Goal: Task Accomplishment & Management: Use online tool/utility

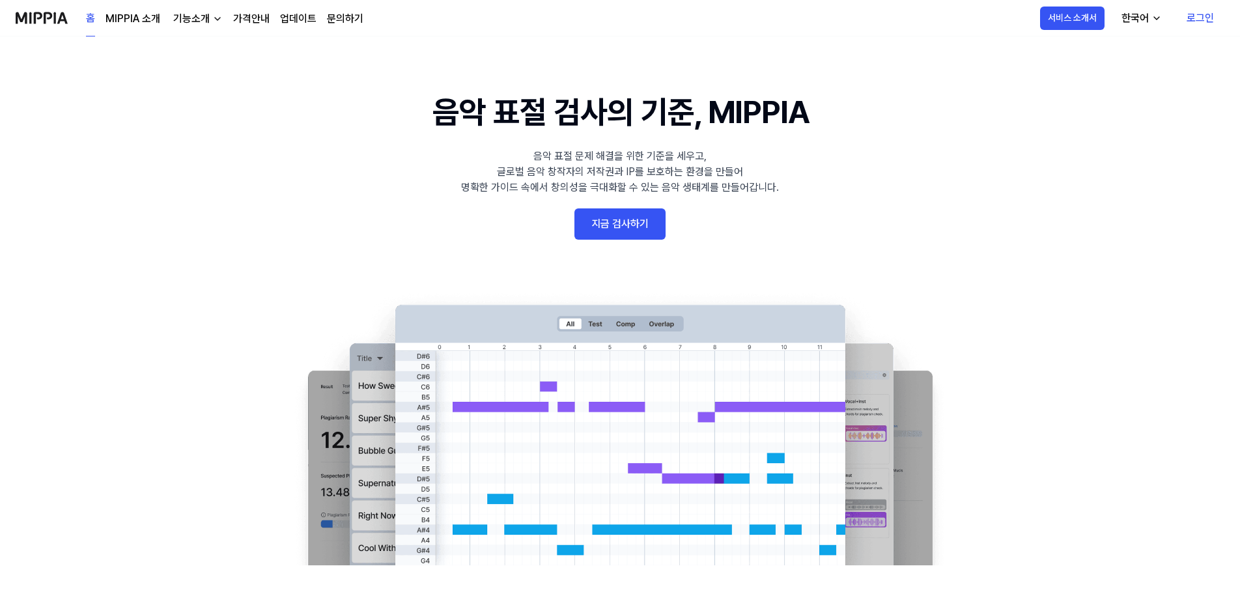
click at [1202, 16] on link "로그인" at bounding box center [1200, 18] width 48 height 36
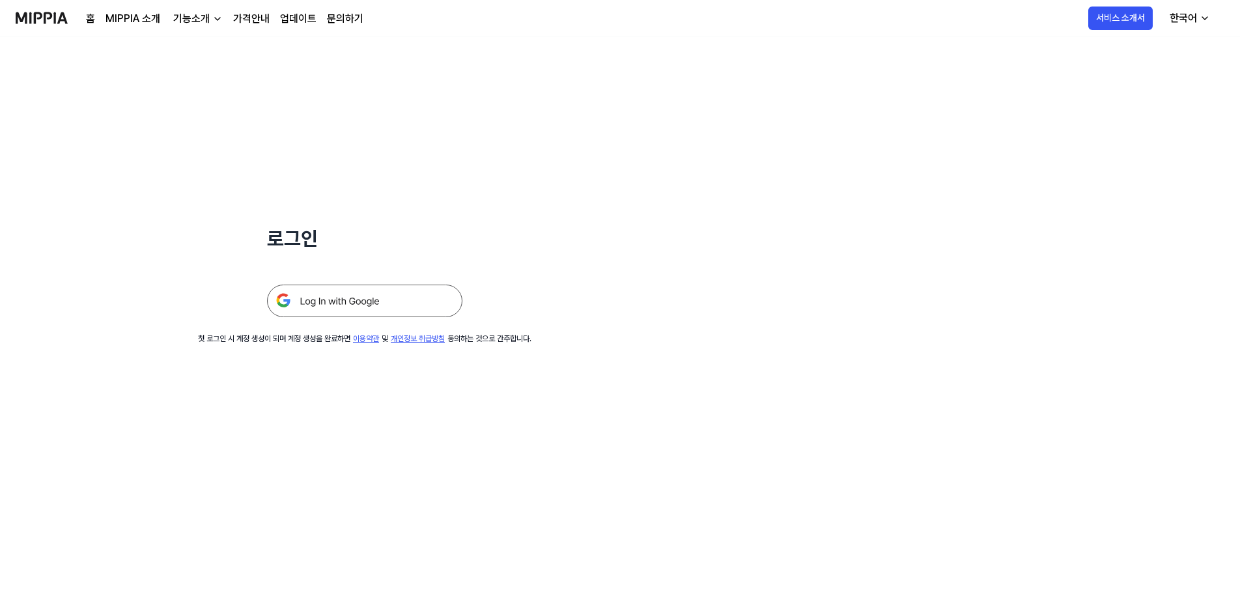
click at [363, 301] on img at bounding box center [364, 301] width 195 height 33
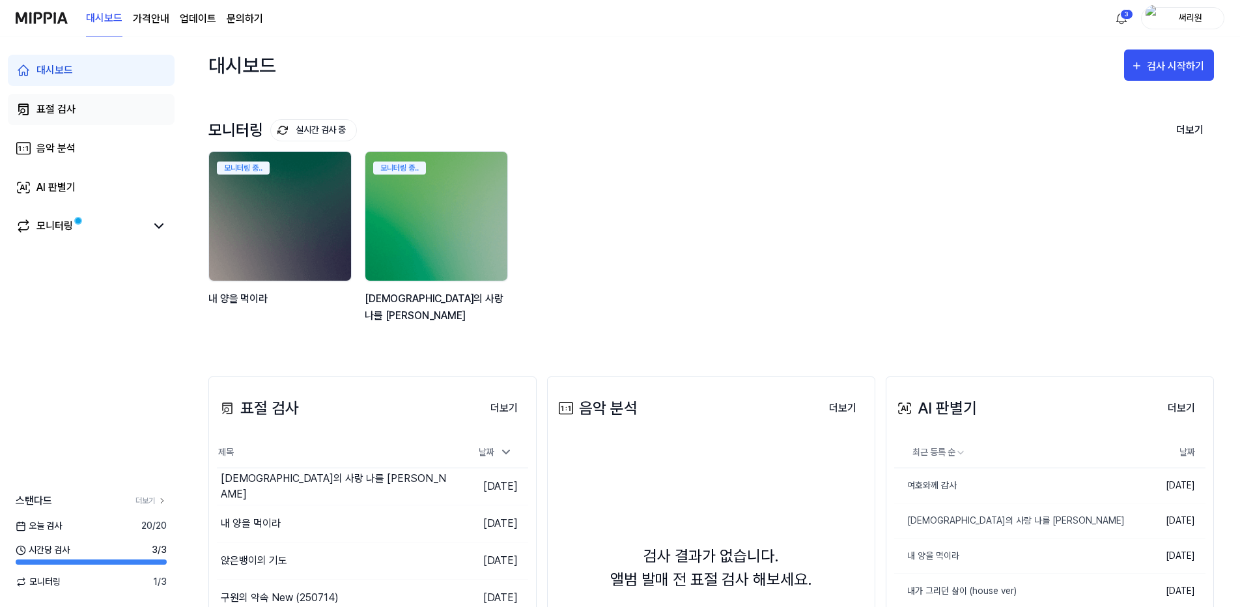
click at [49, 111] on div "표절 검사" at bounding box center [55, 110] width 39 height 16
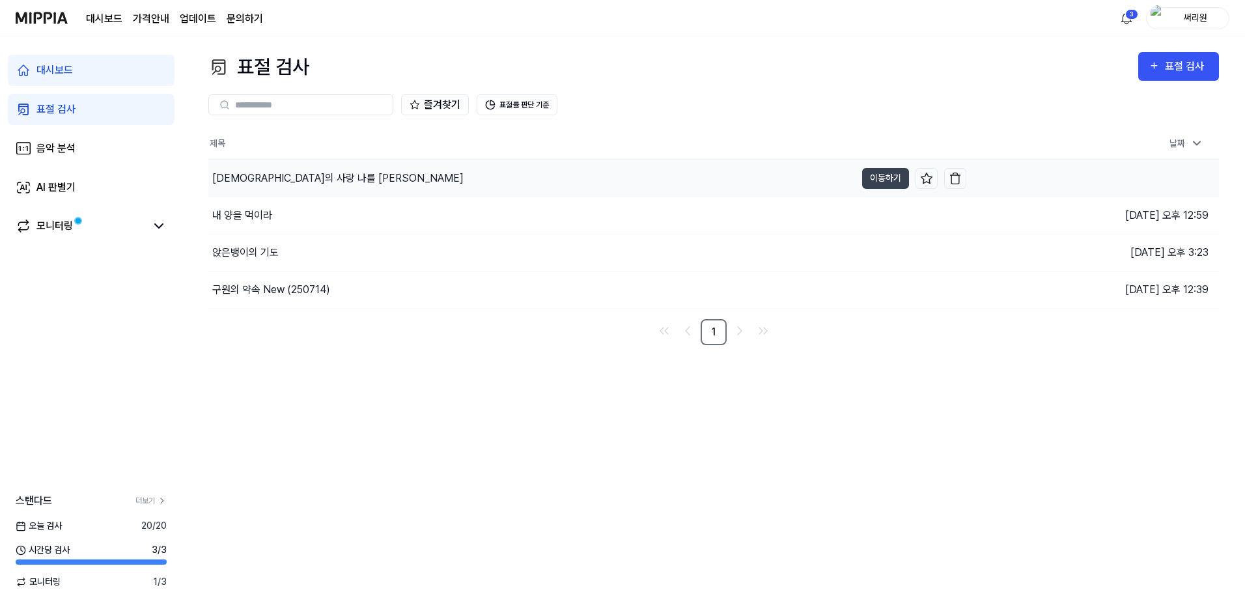
click at [279, 176] on div "예수의 사랑 나를 채우네" at bounding box center [337, 179] width 251 height 16
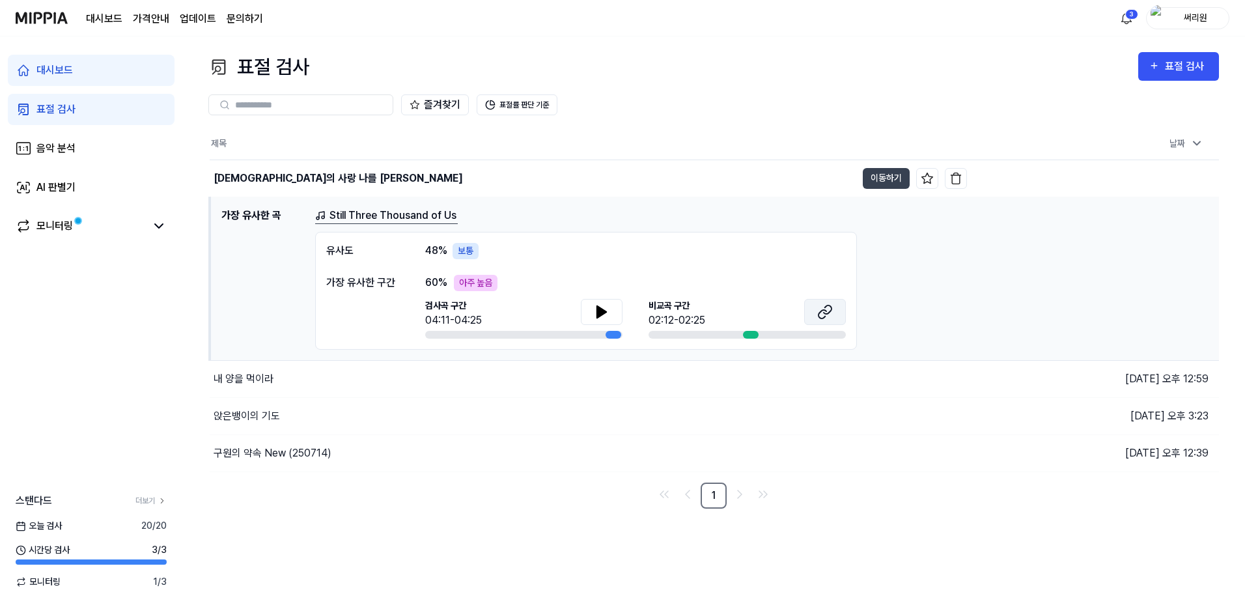
click at [824, 313] on icon at bounding box center [828, 309] width 8 height 8
click at [599, 314] on icon at bounding box center [601, 312] width 9 height 12
click at [606, 309] on icon at bounding box center [602, 312] width 16 height 16
click at [60, 104] on div "표절 검사" at bounding box center [55, 110] width 39 height 16
click at [61, 110] on div "표절 검사" at bounding box center [55, 110] width 39 height 16
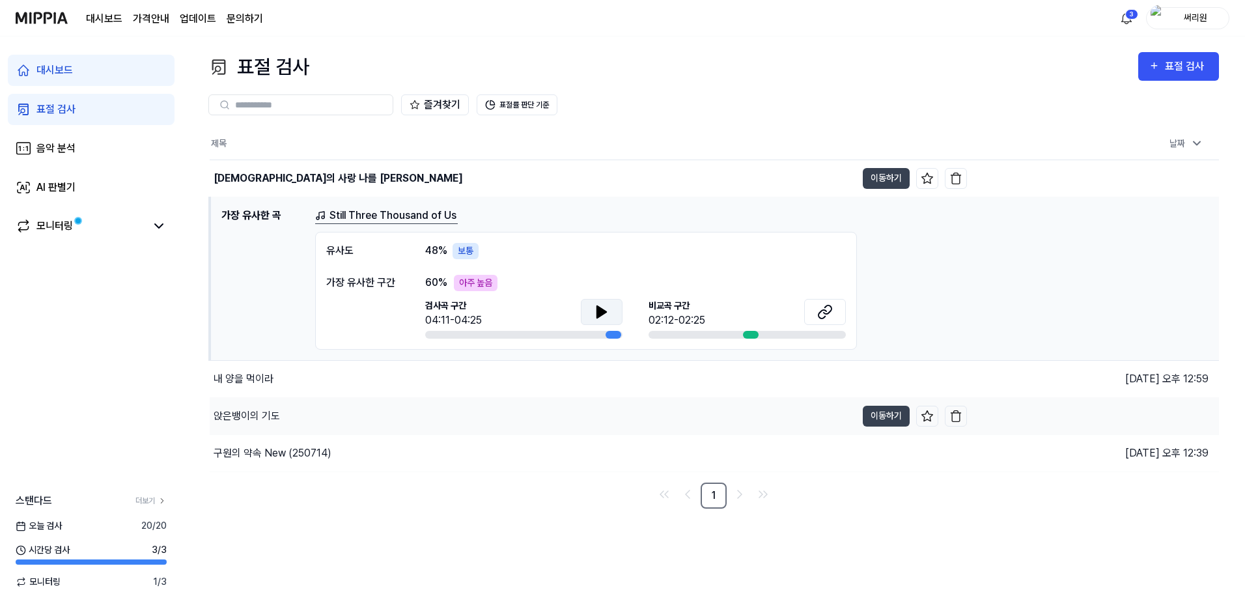
click at [251, 416] on div "앉은뱅이의 기도" at bounding box center [247, 416] width 66 height 16
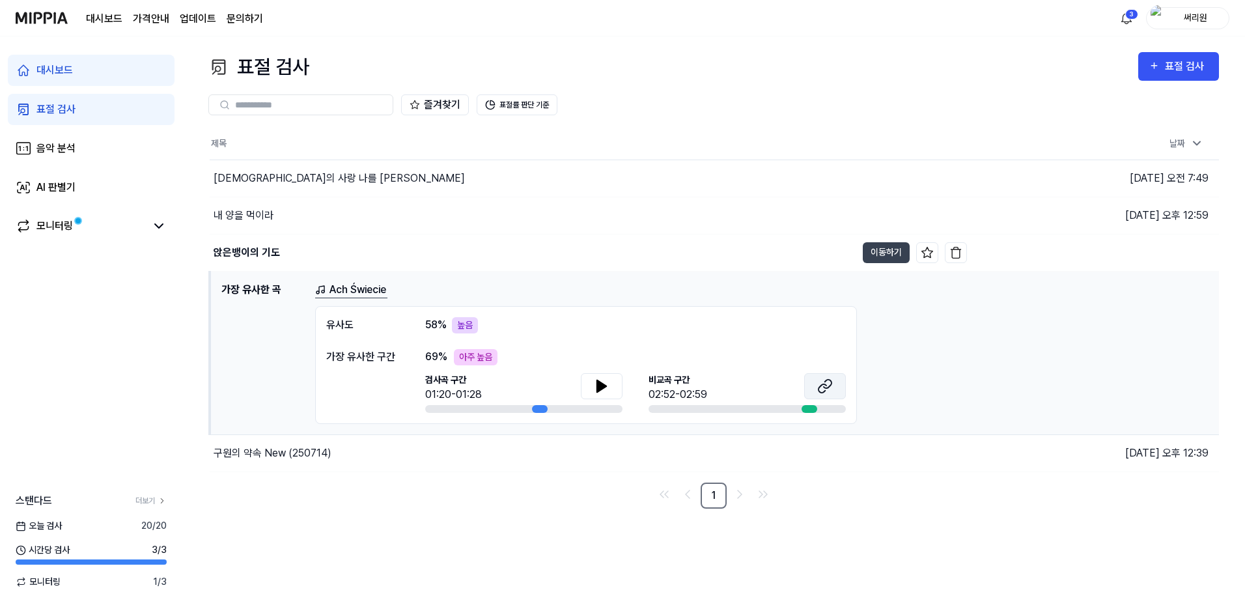
click at [826, 385] on icon at bounding box center [825, 386] width 16 height 16
click at [596, 384] on icon at bounding box center [602, 386] width 16 height 16
click at [59, 68] on div "대시보드" at bounding box center [54, 71] width 36 height 16
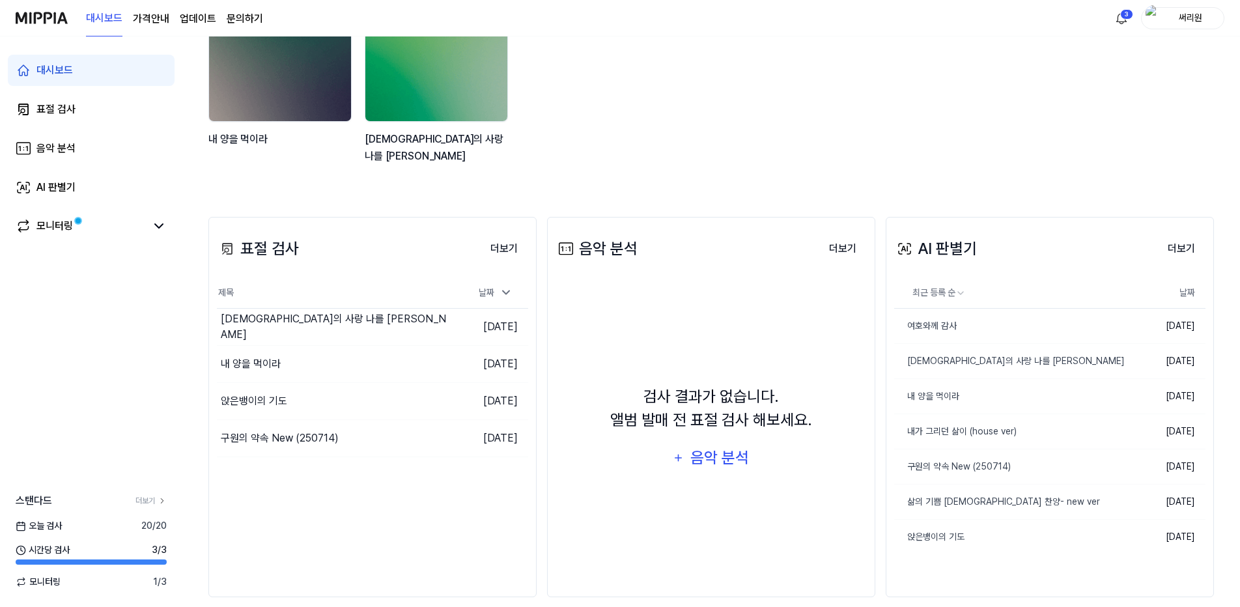
scroll to position [176, 0]
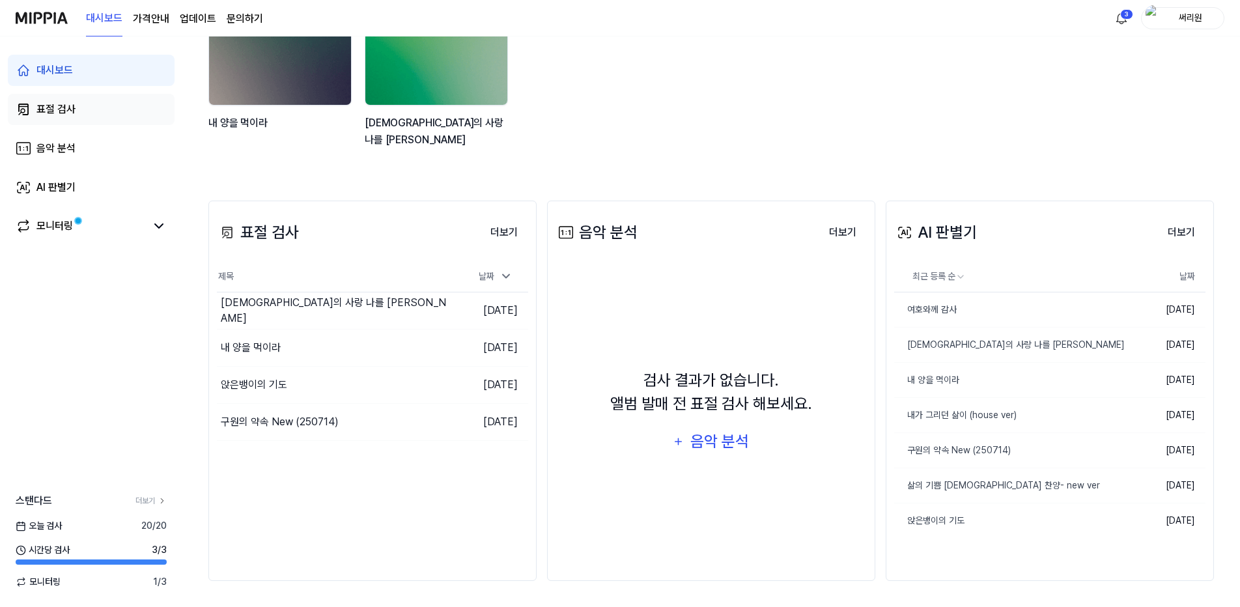
click at [40, 108] on div "표절 검사" at bounding box center [55, 110] width 39 height 16
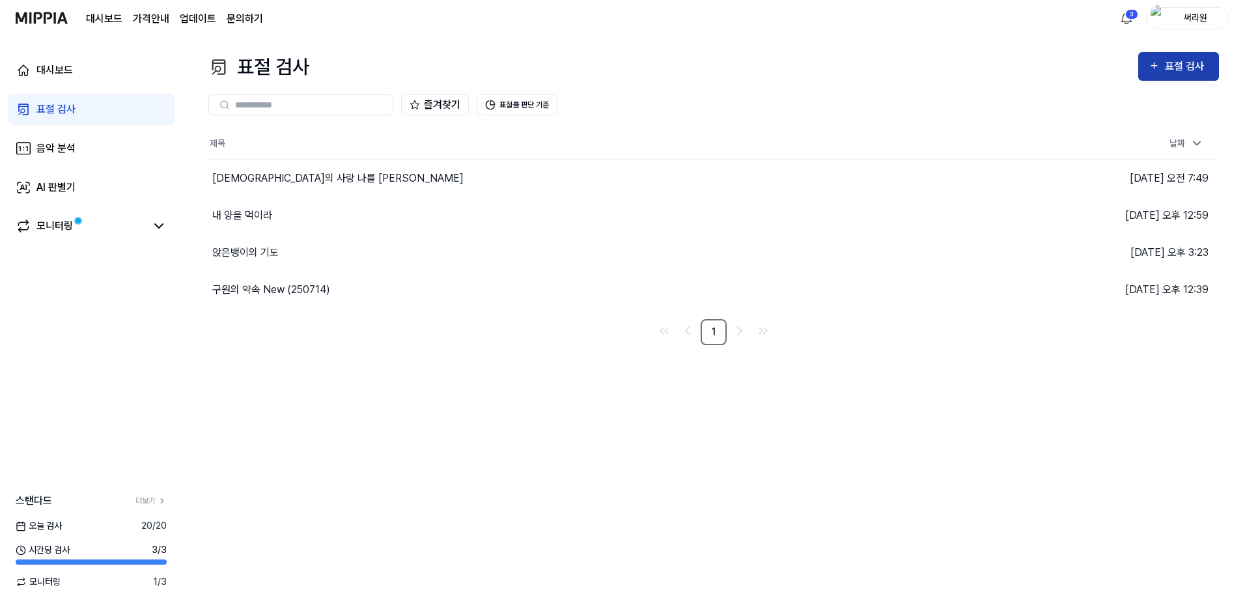
click at [1180, 70] on div "표절 검사" at bounding box center [1187, 66] width 44 height 17
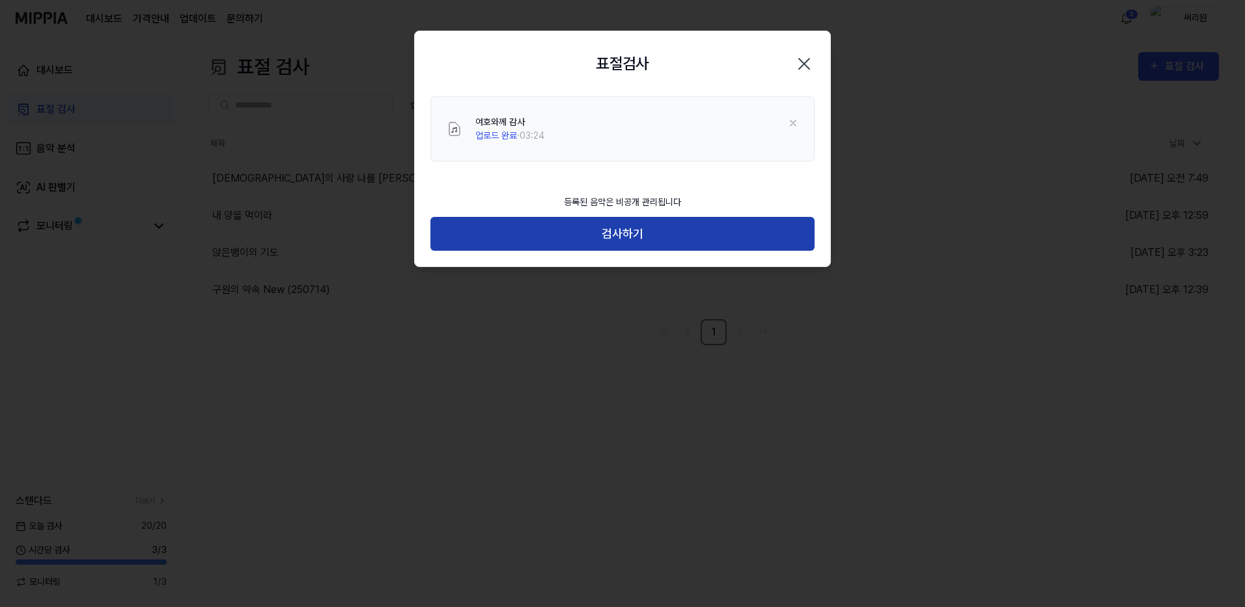
click at [632, 236] on button "검사하기" at bounding box center [622, 234] width 384 height 35
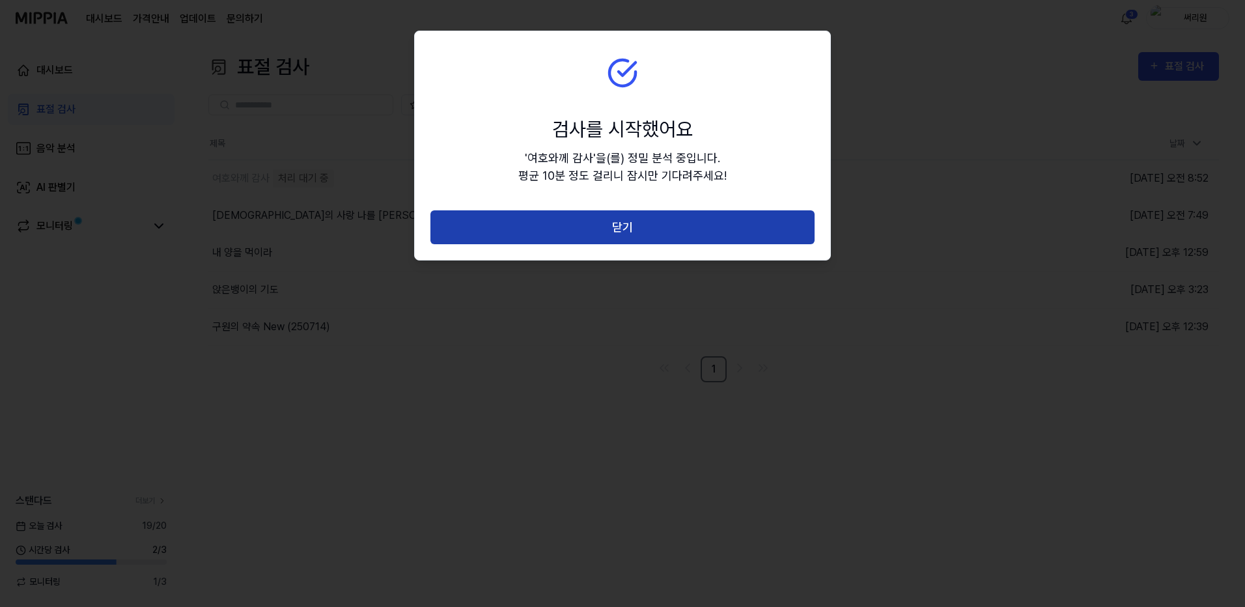
click at [624, 230] on button "닫기" at bounding box center [622, 227] width 384 height 35
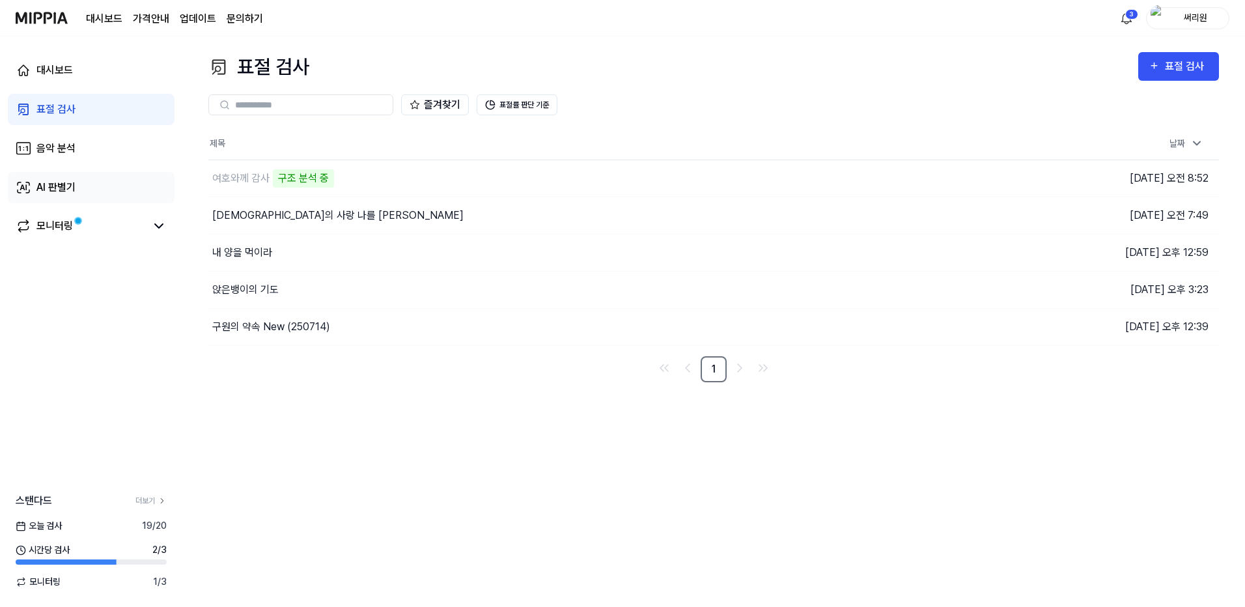
click at [58, 183] on div "AI 판별기" at bounding box center [55, 188] width 39 height 16
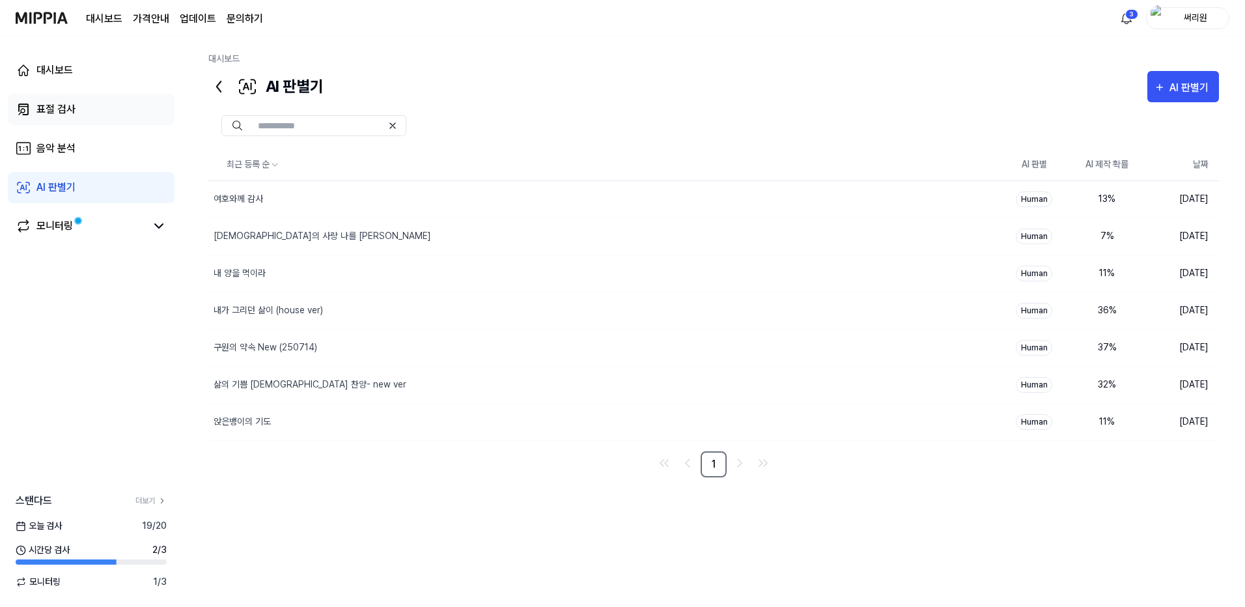
click at [74, 107] on div "표절 검사" at bounding box center [55, 110] width 39 height 16
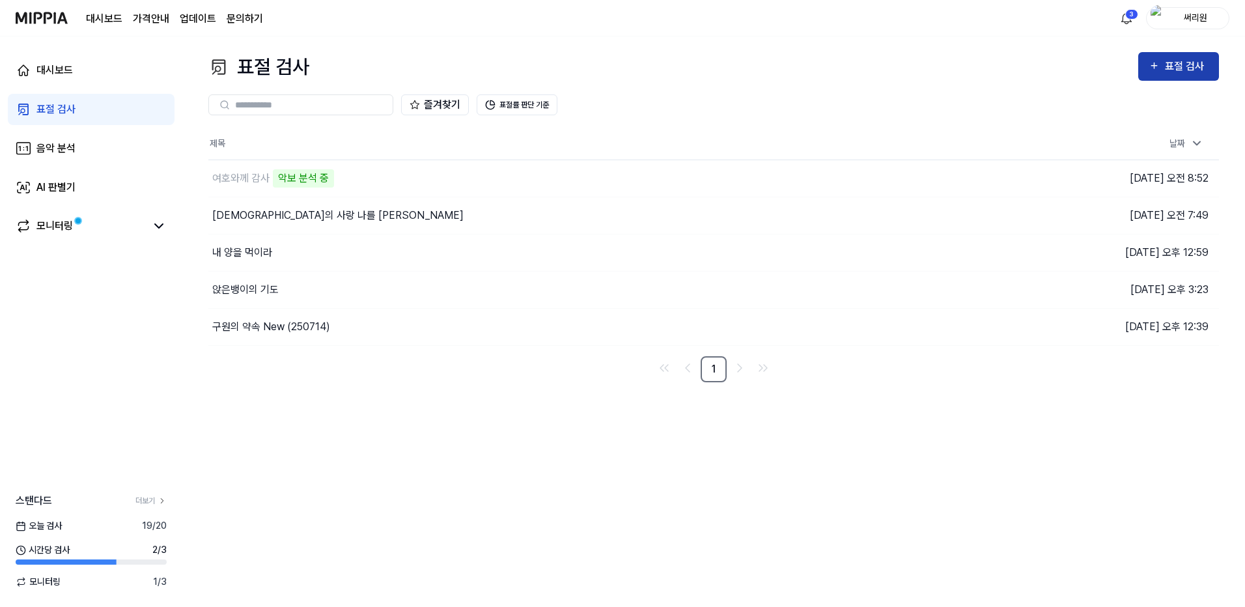
click at [1165, 65] on div "표절 검사" at bounding box center [1179, 66] width 60 height 17
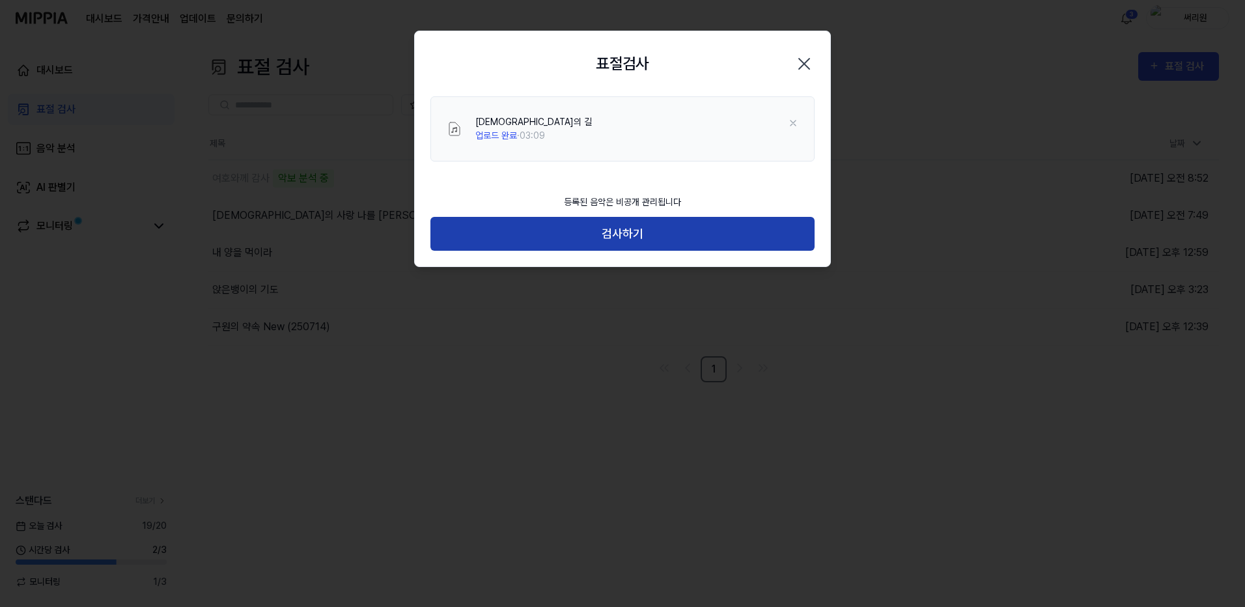
click at [623, 234] on button "검사하기" at bounding box center [622, 234] width 384 height 35
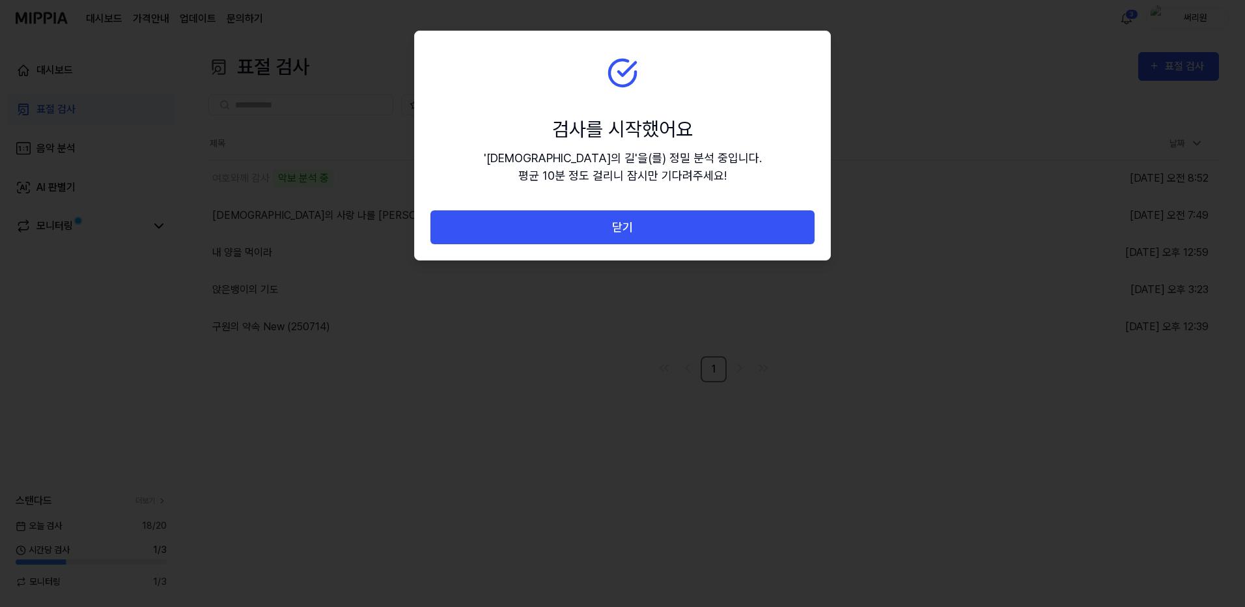
click at [623, 234] on button "닫기" at bounding box center [622, 227] width 384 height 35
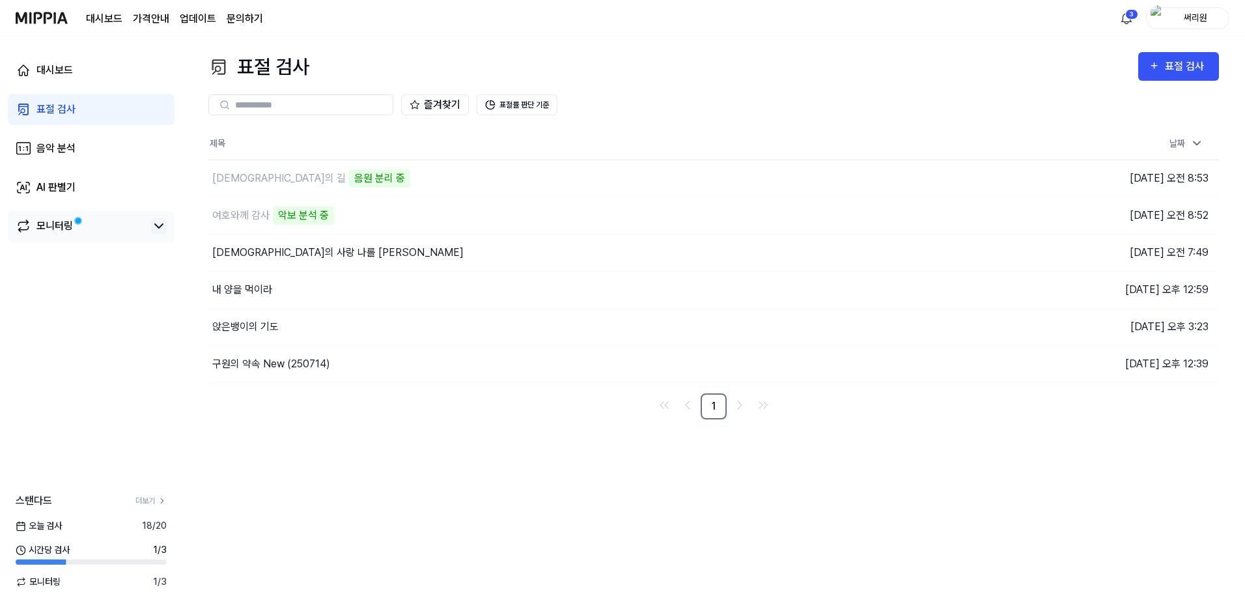
click at [160, 226] on icon at bounding box center [159, 226] width 16 height 16
click at [64, 258] on link "내 양을 먹이라 0" at bounding box center [99, 252] width 135 height 20
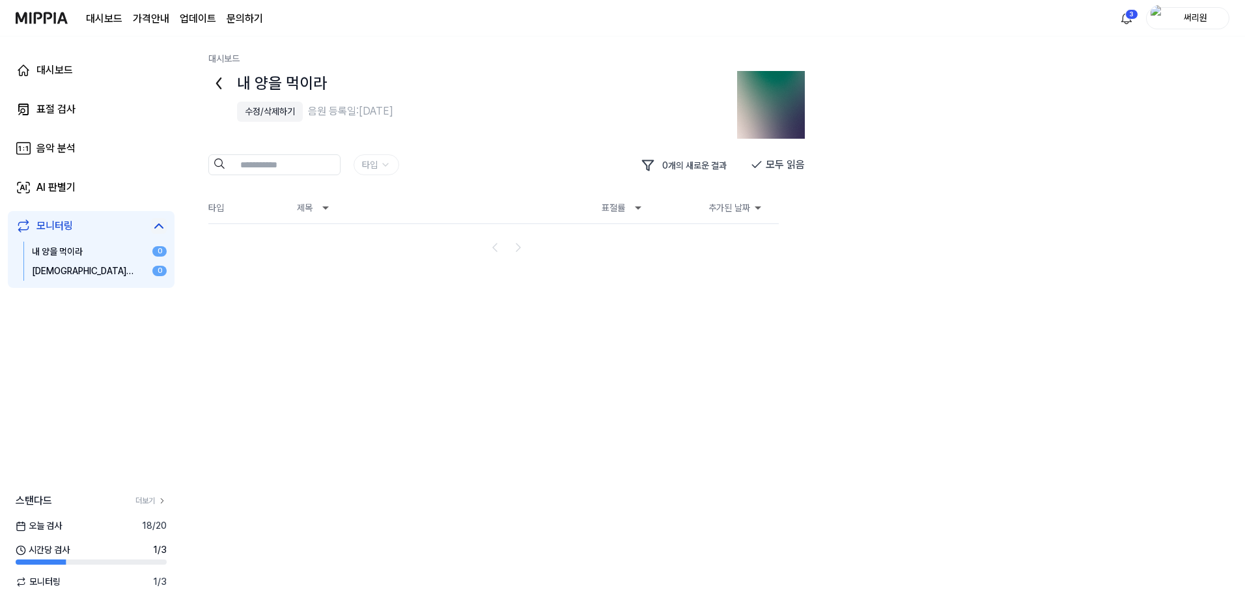
click at [152, 270] on div "0" at bounding box center [159, 271] width 14 height 10
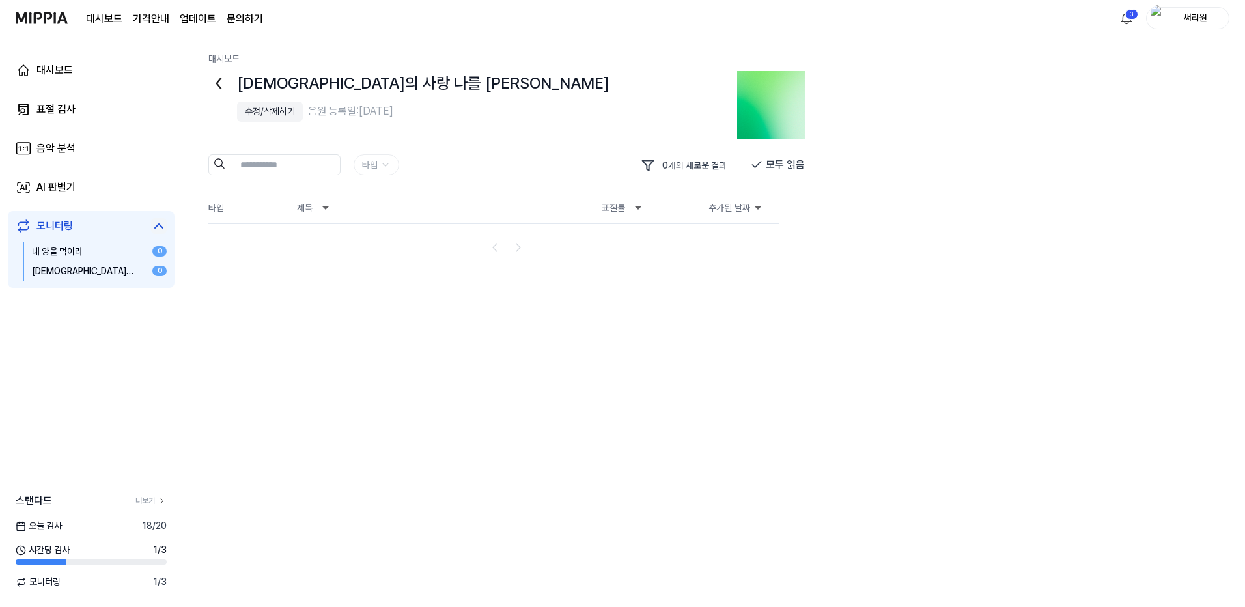
click at [50, 221] on div "모니터링" at bounding box center [54, 226] width 36 height 16
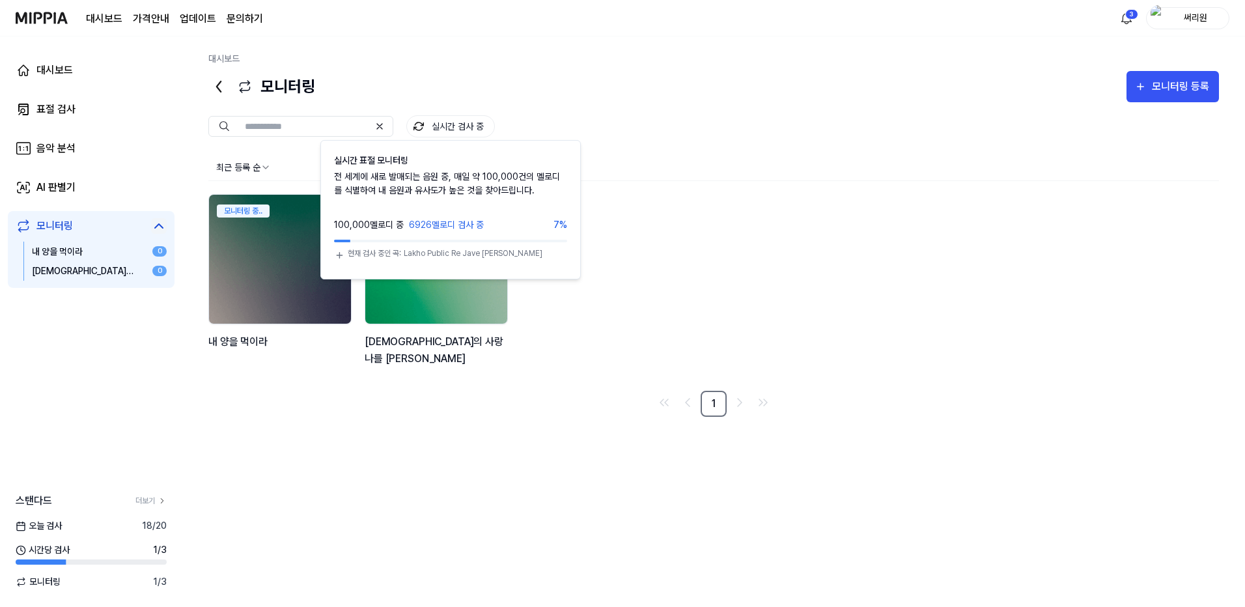
click at [451, 125] on button "실시간 검사 중" at bounding box center [450, 126] width 89 height 22
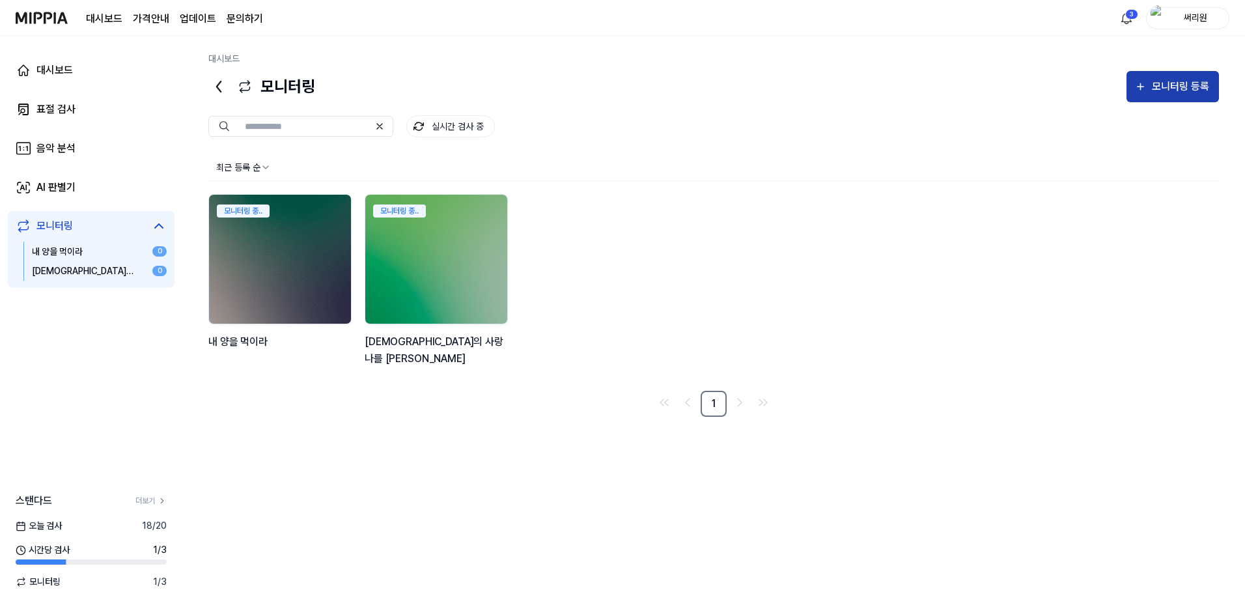
click at [1149, 89] on button "모니터링 등록" at bounding box center [1172, 86] width 92 height 31
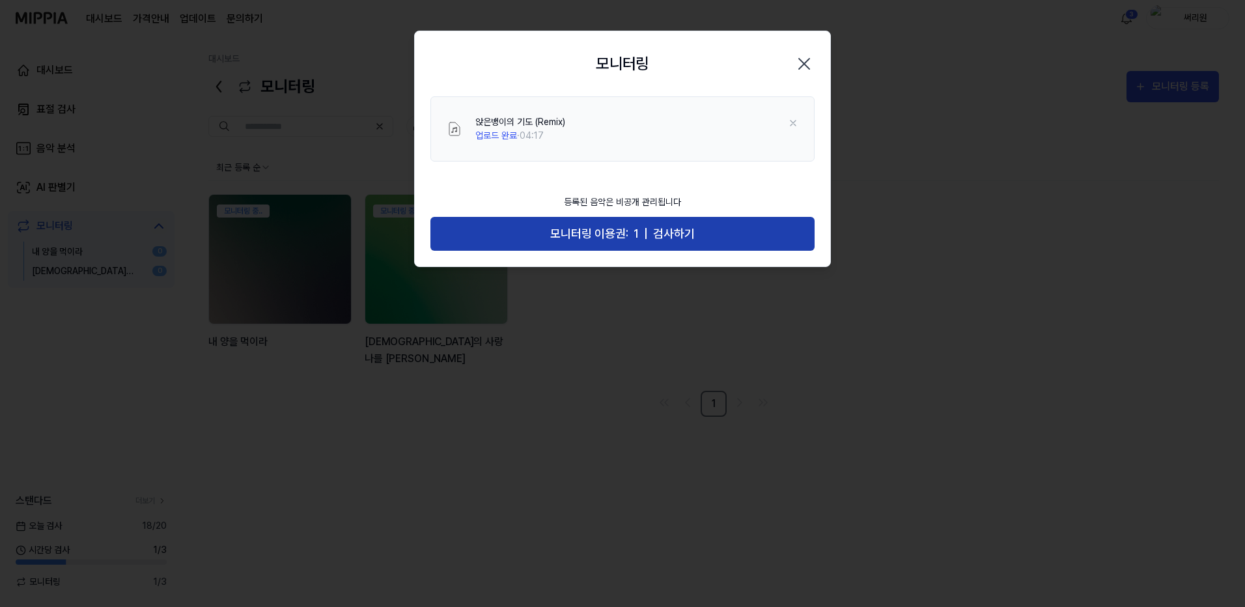
click at [670, 240] on span "검사하기" at bounding box center [674, 234] width 42 height 19
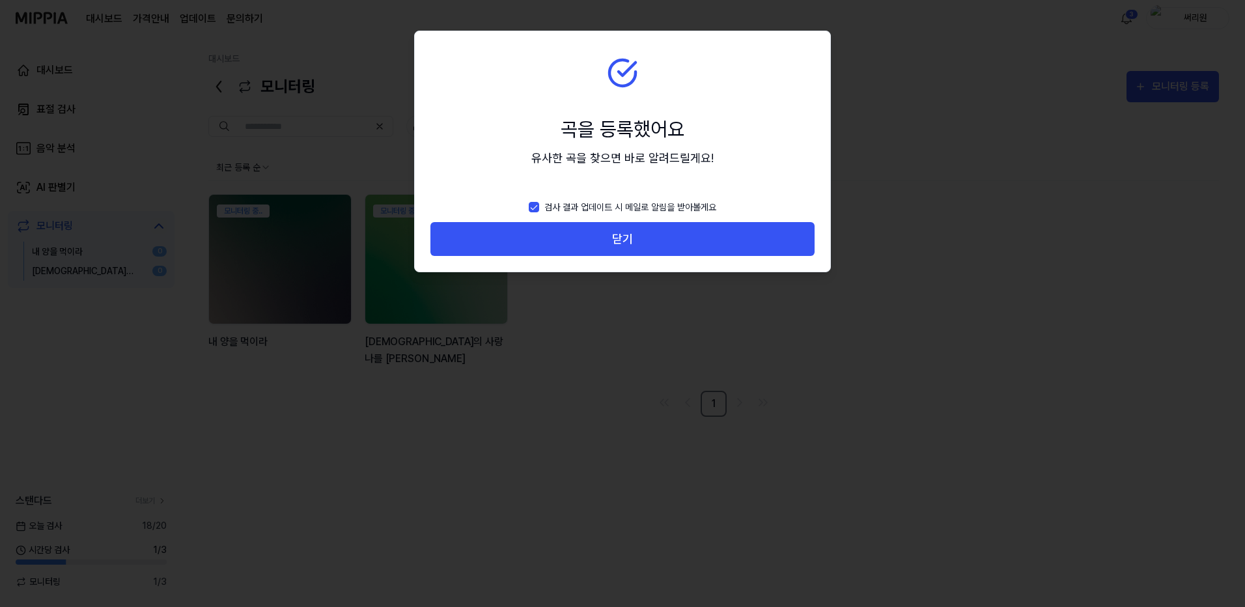
click at [670, 240] on button "닫기" at bounding box center [622, 239] width 384 height 35
